Goal: Task Accomplishment & Management: Complete application form

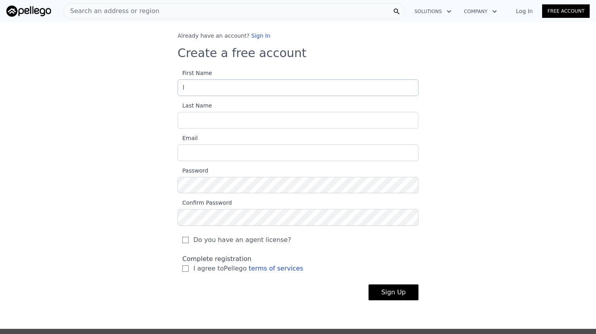
type input "[PERSON_NAME]"
type input "Spasic"
click at [221, 151] on input "Email" at bounding box center [297, 152] width 241 height 17
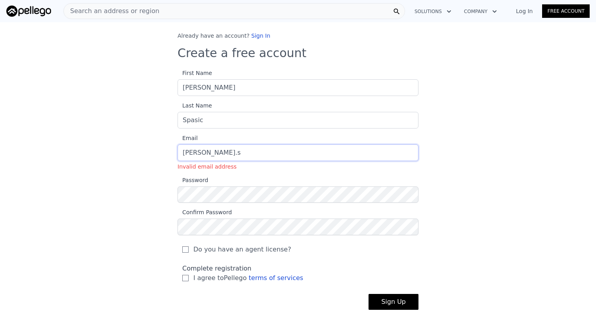
type input "[PERSON_NAME][EMAIL_ADDRESS][PERSON_NAME][DOMAIN_NAME]"
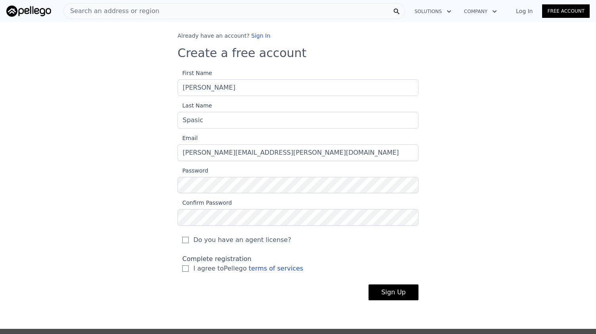
click at [182, 271] on label "I agree to Pellego terms of services" at bounding box center [297, 268] width 231 height 10
click at [182, 271] on input "I agree to Pellego terms of services" at bounding box center [185, 268] width 6 height 6
checkbox input "true"
click at [395, 291] on button "Sign Up" at bounding box center [393, 292] width 50 height 16
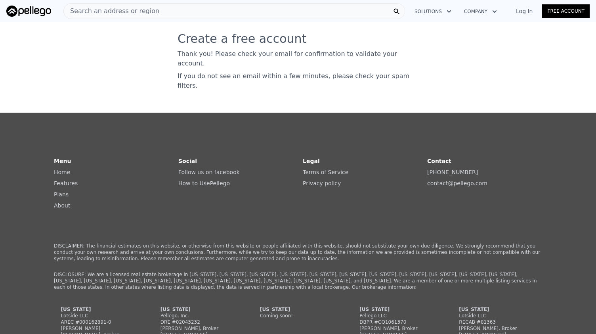
click at [529, 11] on link "Log In" at bounding box center [524, 11] width 36 height 8
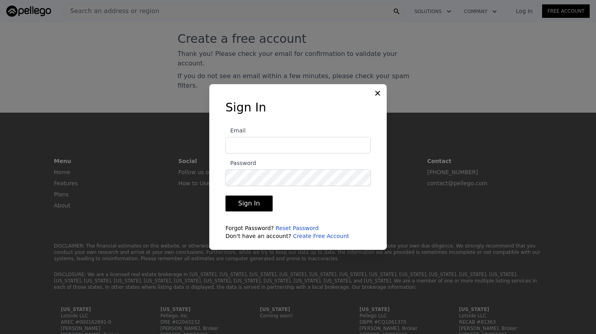
type input "[PERSON_NAME][EMAIL_ADDRESS][PERSON_NAME][DOMAIN_NAME]"
click at [238, 200] on button "Sign In" at bounding box center [248, 203] width 47 height 16
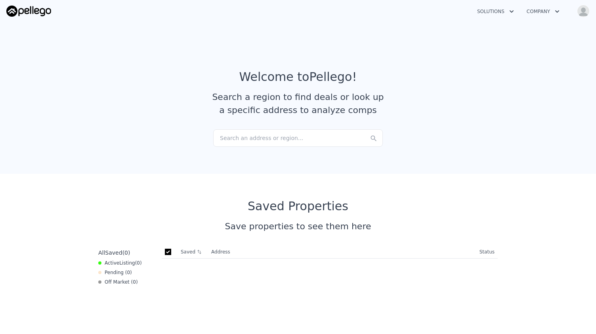
checkbox input "true"
click at [274, 139] on div "Search an address or region..." at bounding box center [298, 137] width 170 height 17
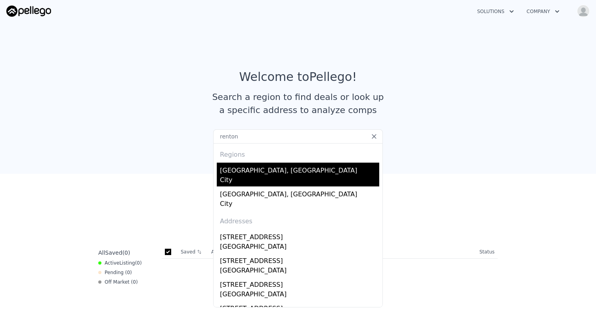
type input "renton"
click at [248, 172] on div "[GEOGRAPHIC_DATA], [GEOGRAPHIC_DATA]" at bounding box center [299, 168] width 159 height 13
